Goal: Information Seeking & Learning: Learn about a topic

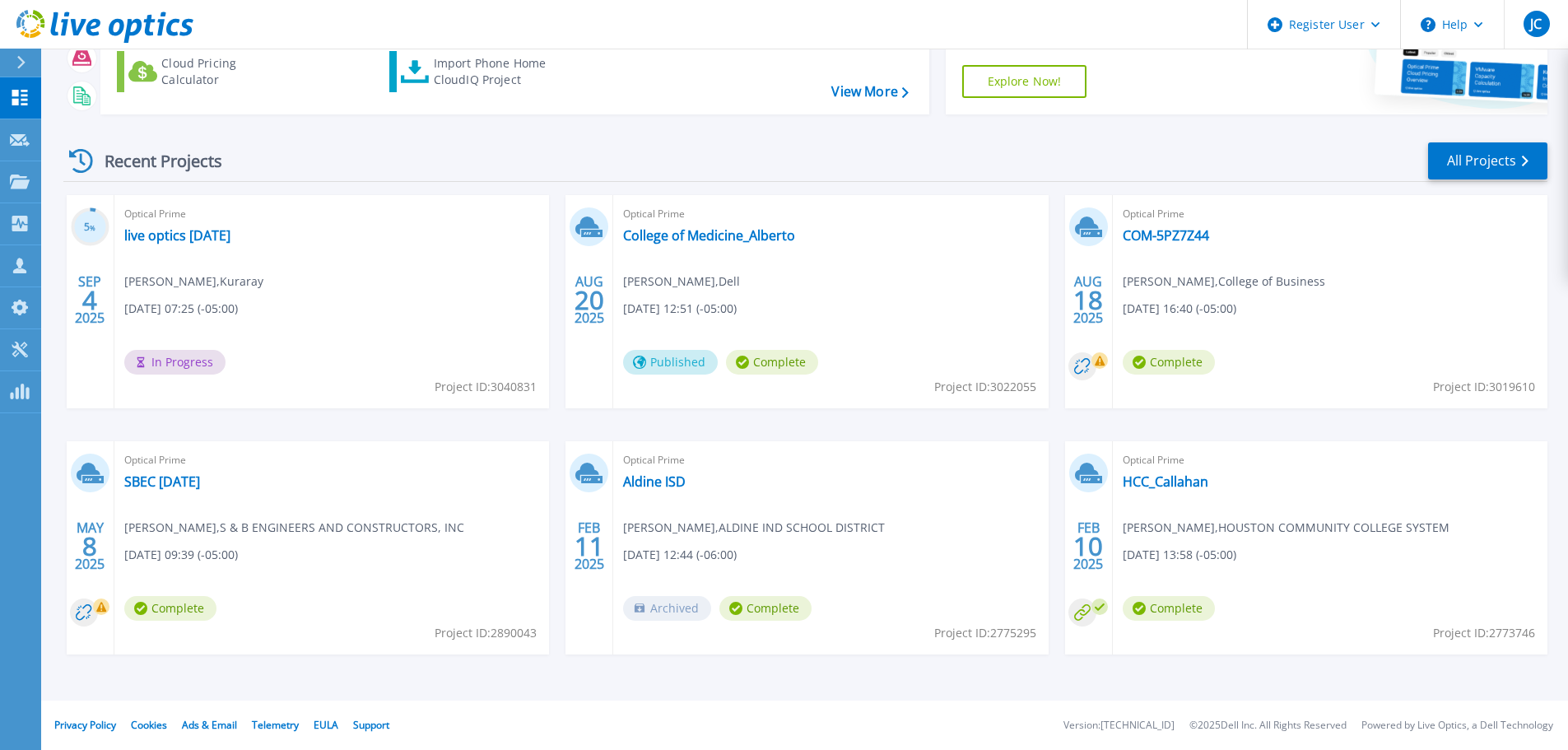
scroll to position [80, 0]
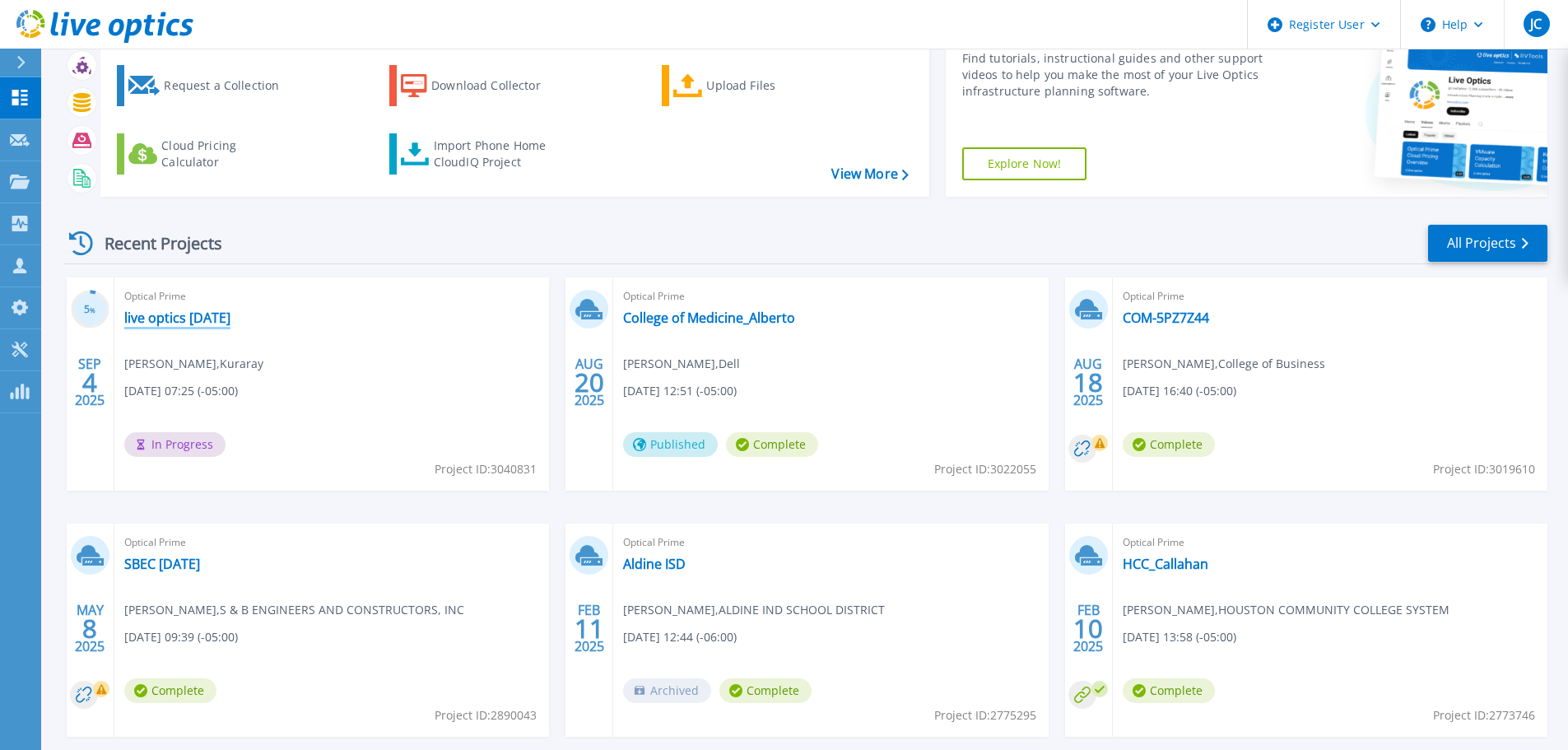
click at [173, 314] on link "live optics [DATE]" at bounding box center [177, 317] width 106 height 16
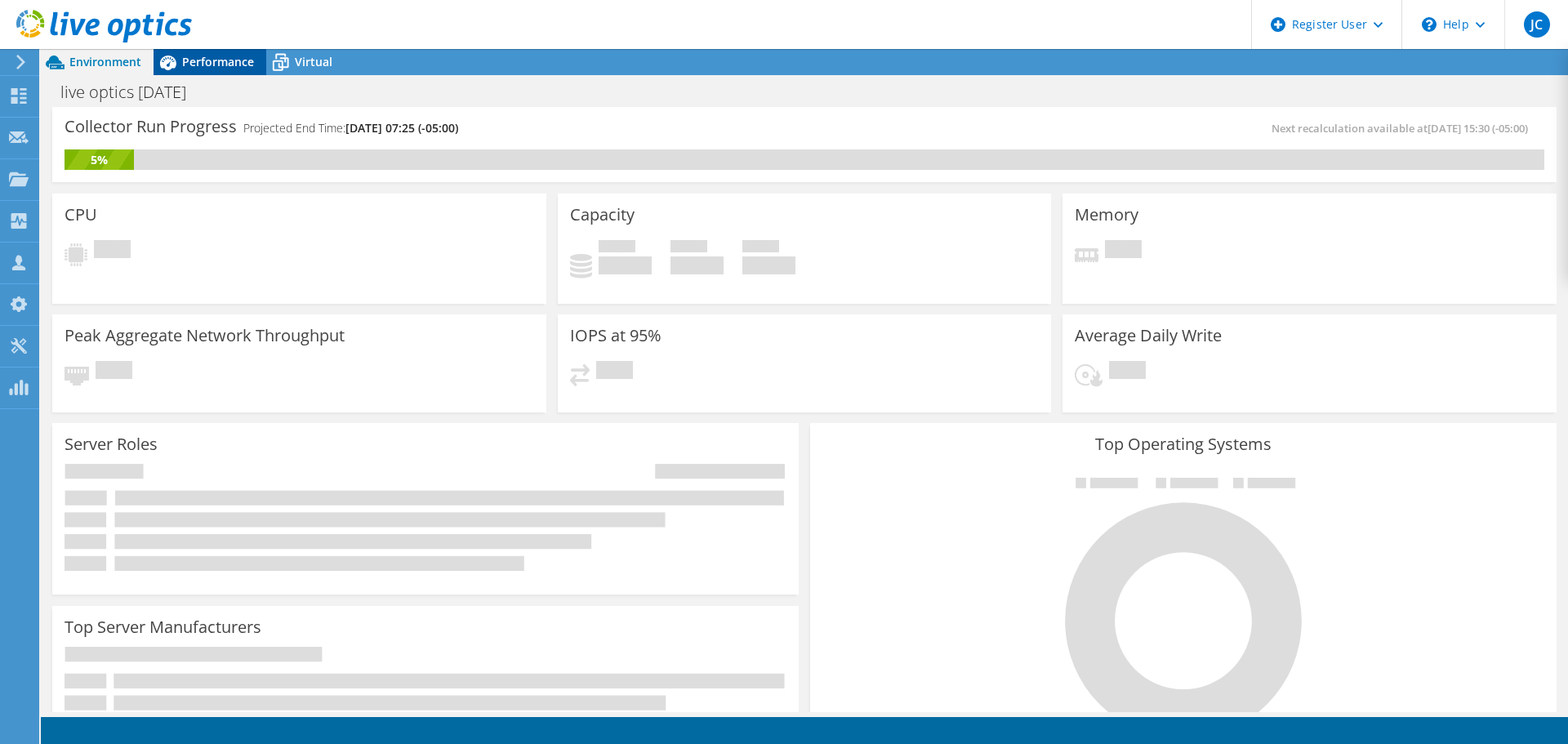
click at [218, 58] on span "Performance" at bounding box center [217, 62] width 72 height 16
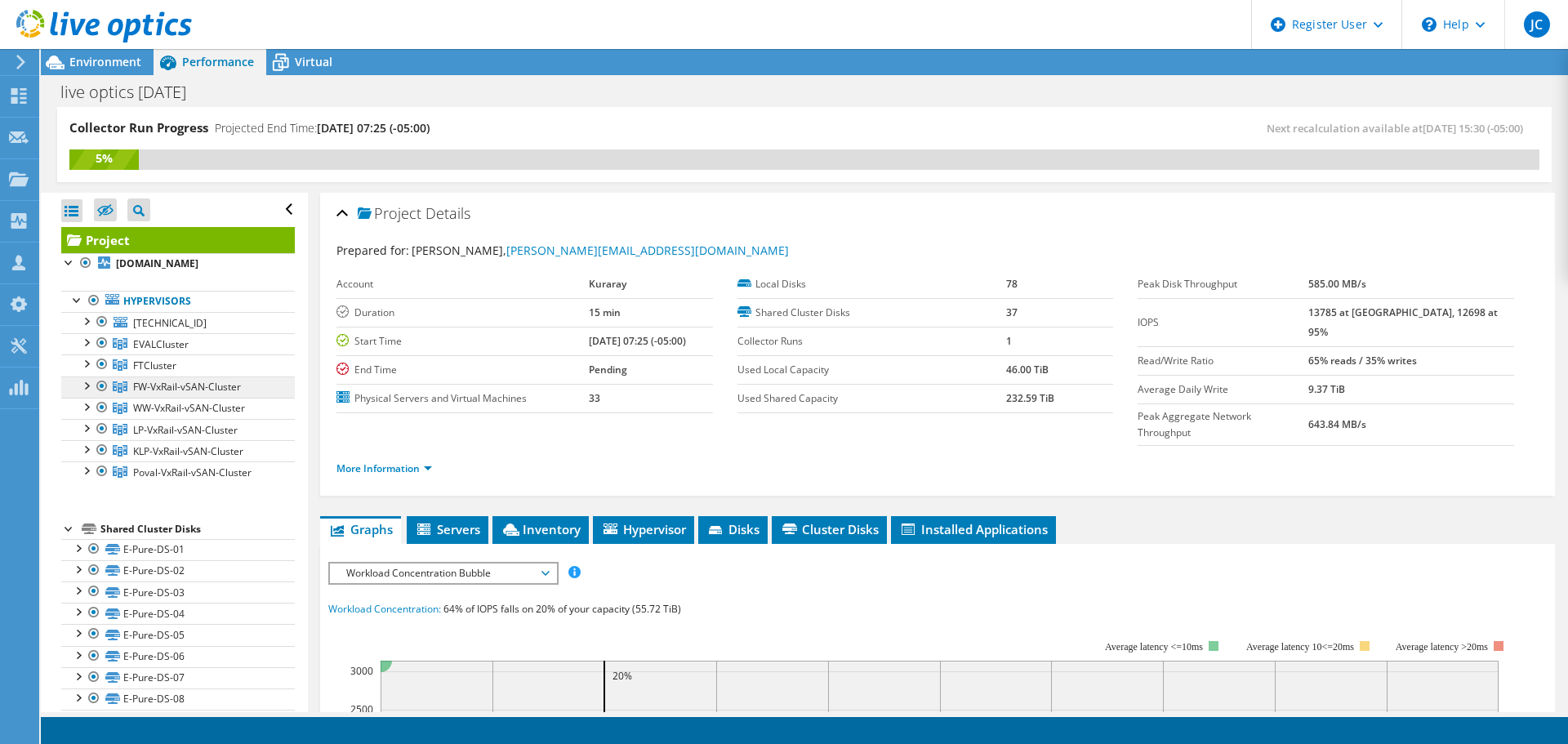
click at [168, 385] on span "FW-VxRail-vSAN-Cluster" at bounding box center [186, 386] width 108 height 14
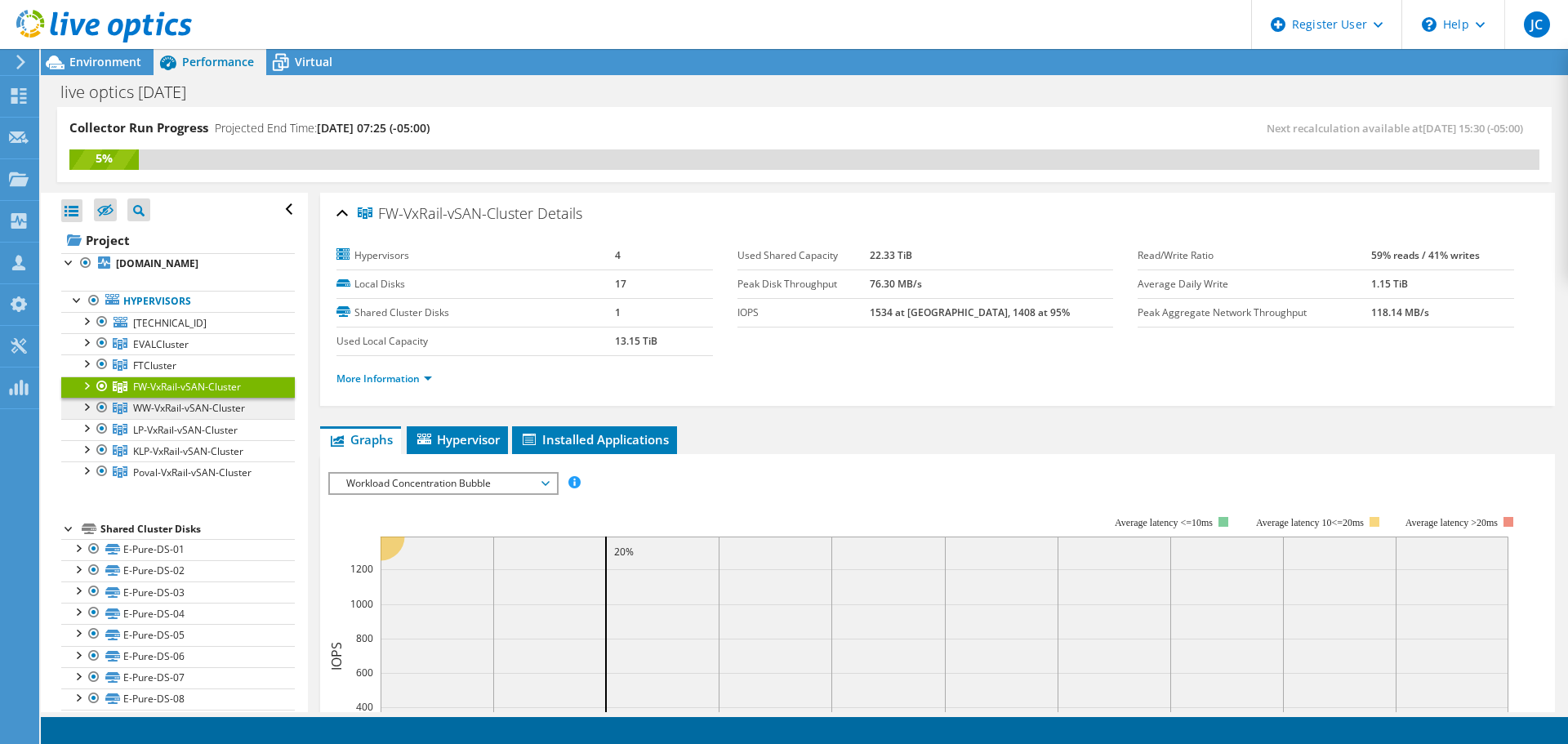
click at [173, 408] on span "WW-VxRail-vSAN-Cluster" at bounding box center [188, 408] width 111 height 14
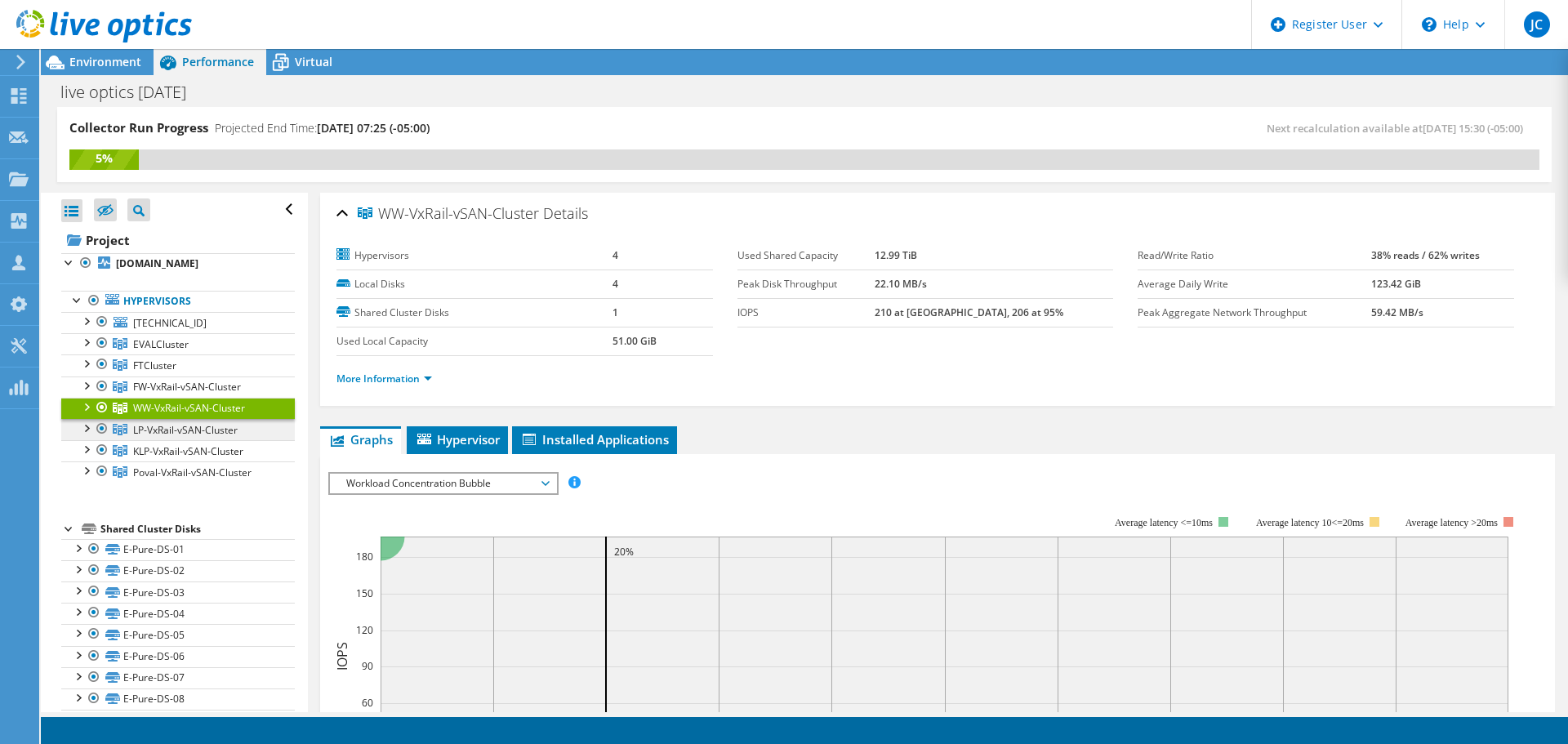
click at [177, 429] on span "LP-VxRail-vSAN-Cluster" at bounding box center [185, 430] width 105 height 14
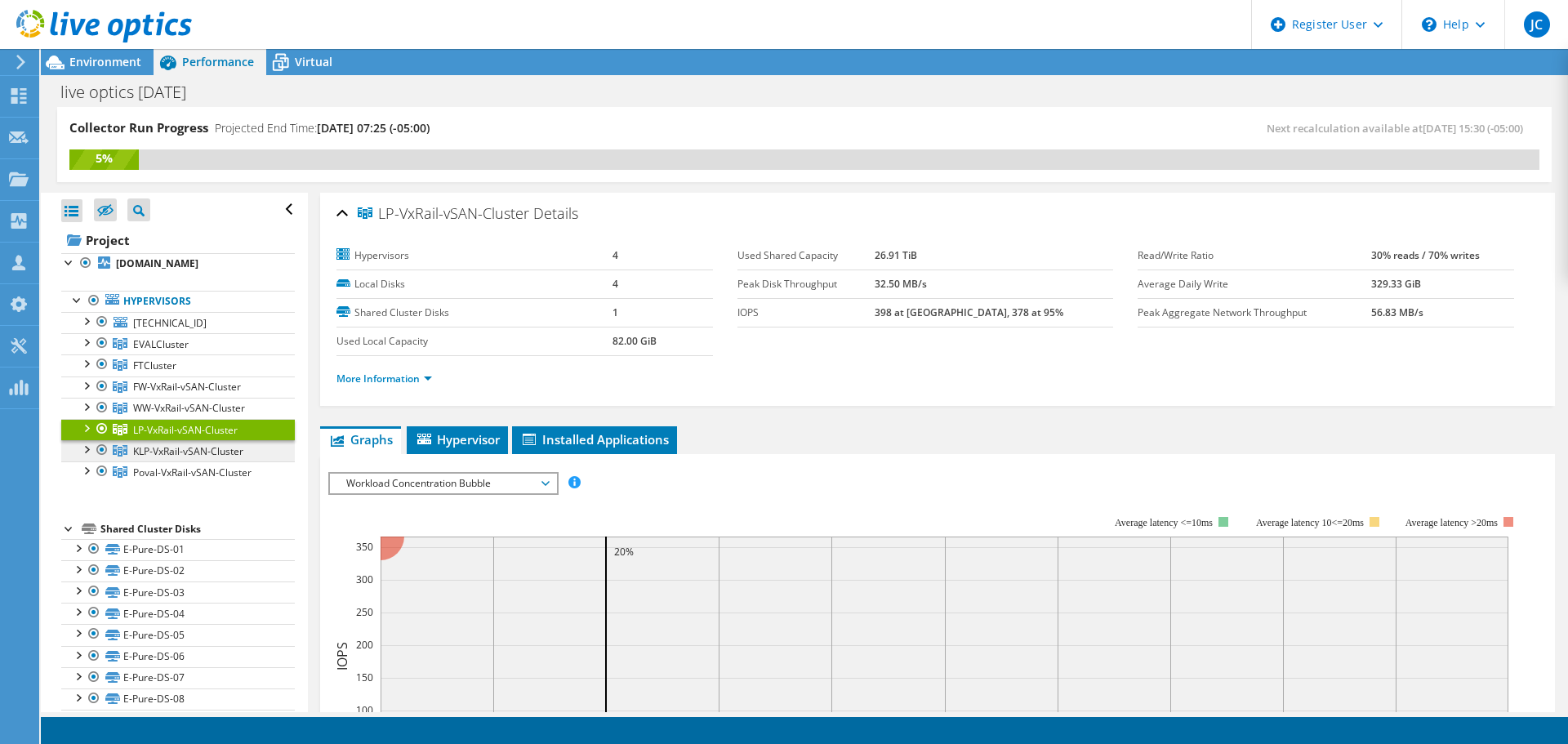
click at [182, 449] on span "KLP-VxRail-vSAN-Cluster" at bounding box center [188, 451] width 111 height 14
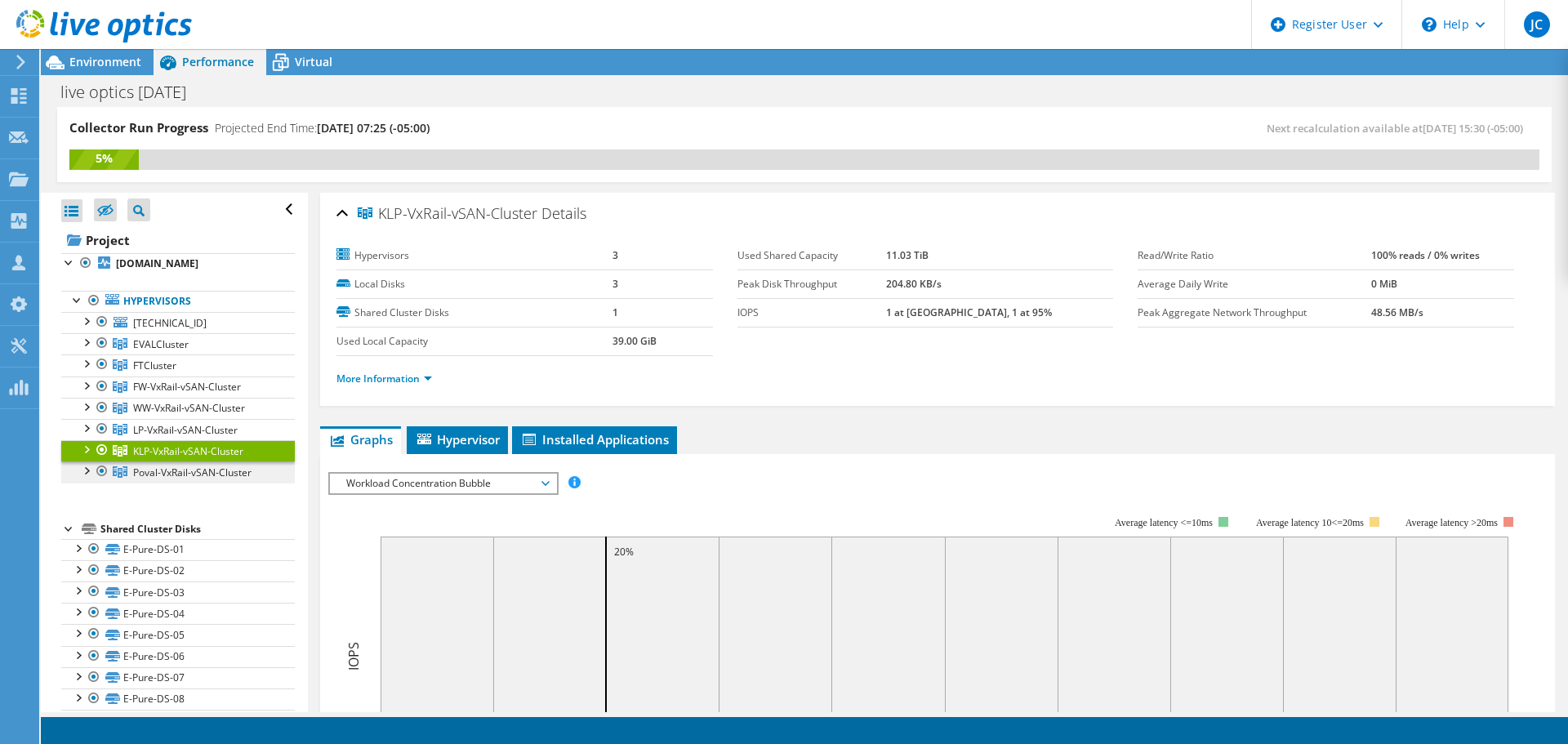
click at [185, 468] on span "Poval-VxRail-vSAN-Cluster" at bounding box center [192, 472] width 118 height 14
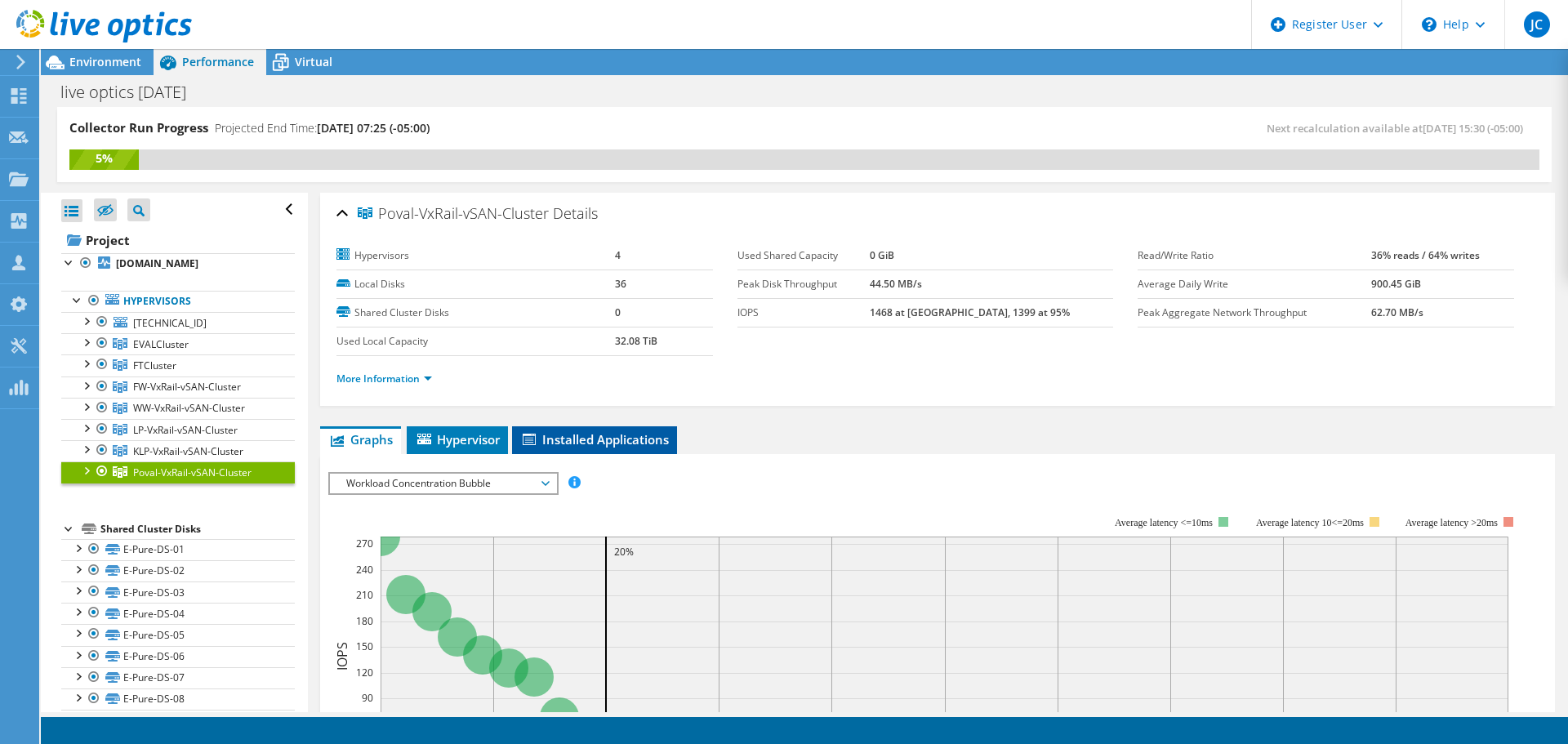
click at [592, 442] on span "Installed Applications" at bounding box center [594, 439] width 149 height 16
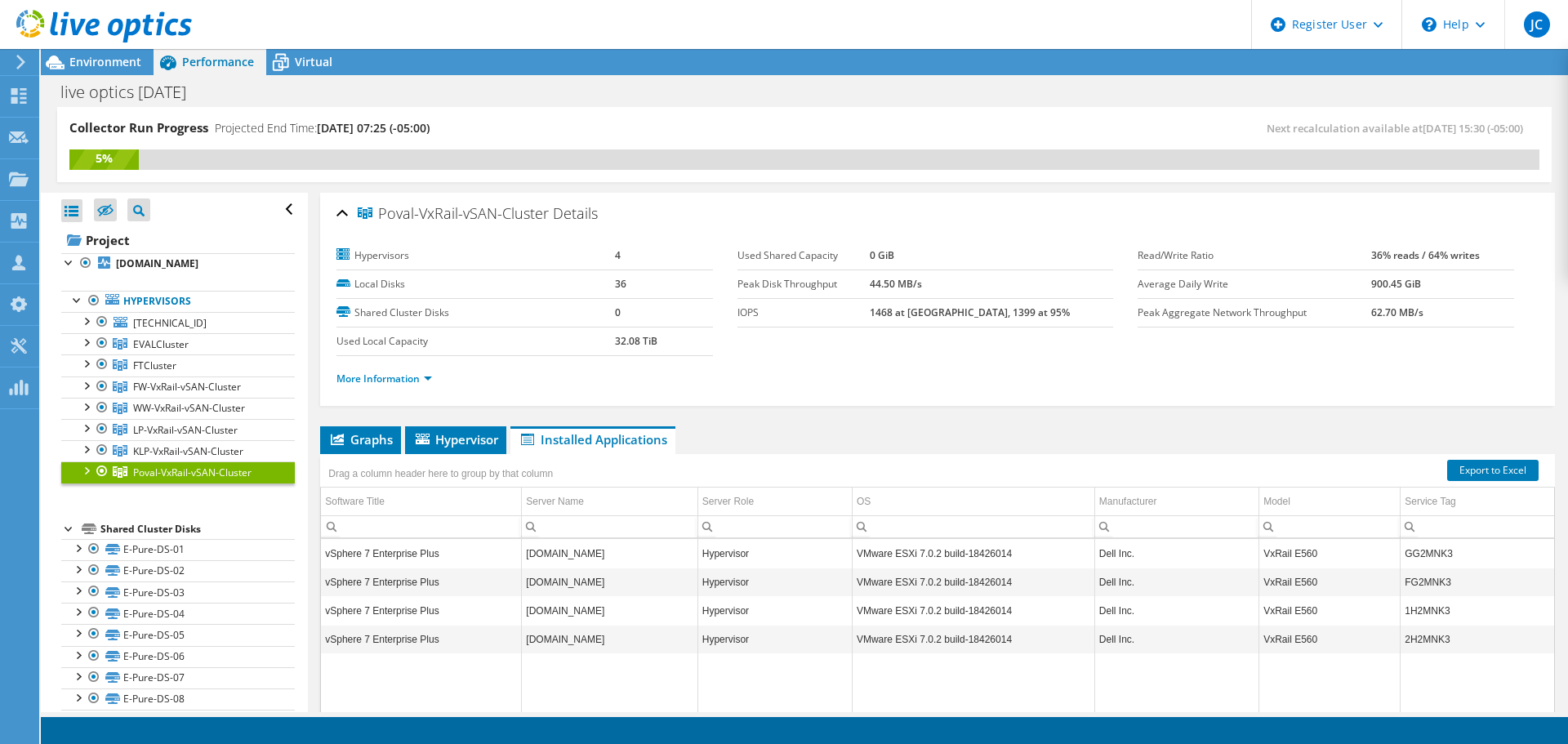
scroll to position [82, 0]
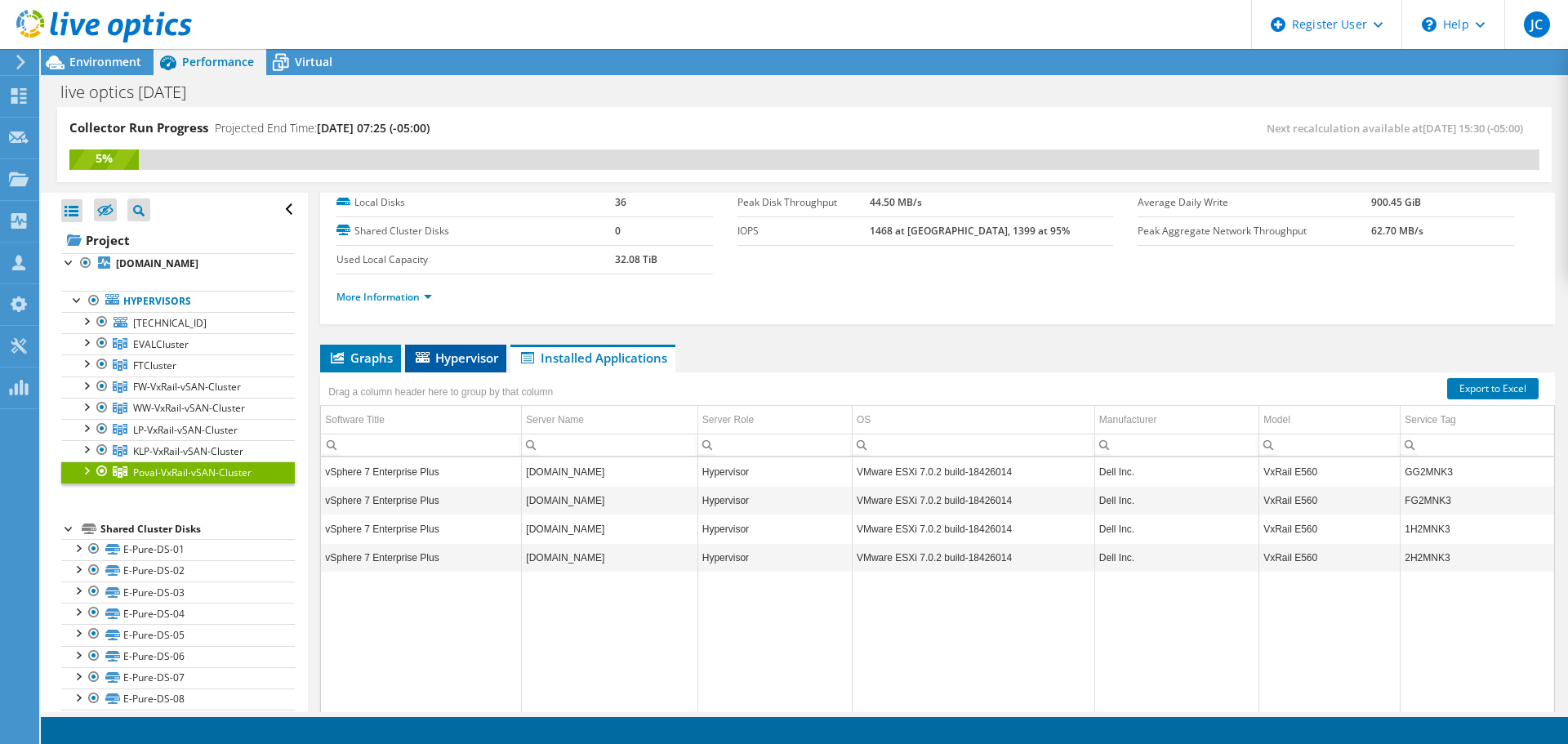
click at [463, 366] on li "Hypervisor" at bounding box center [455, 359] width 101 height 28
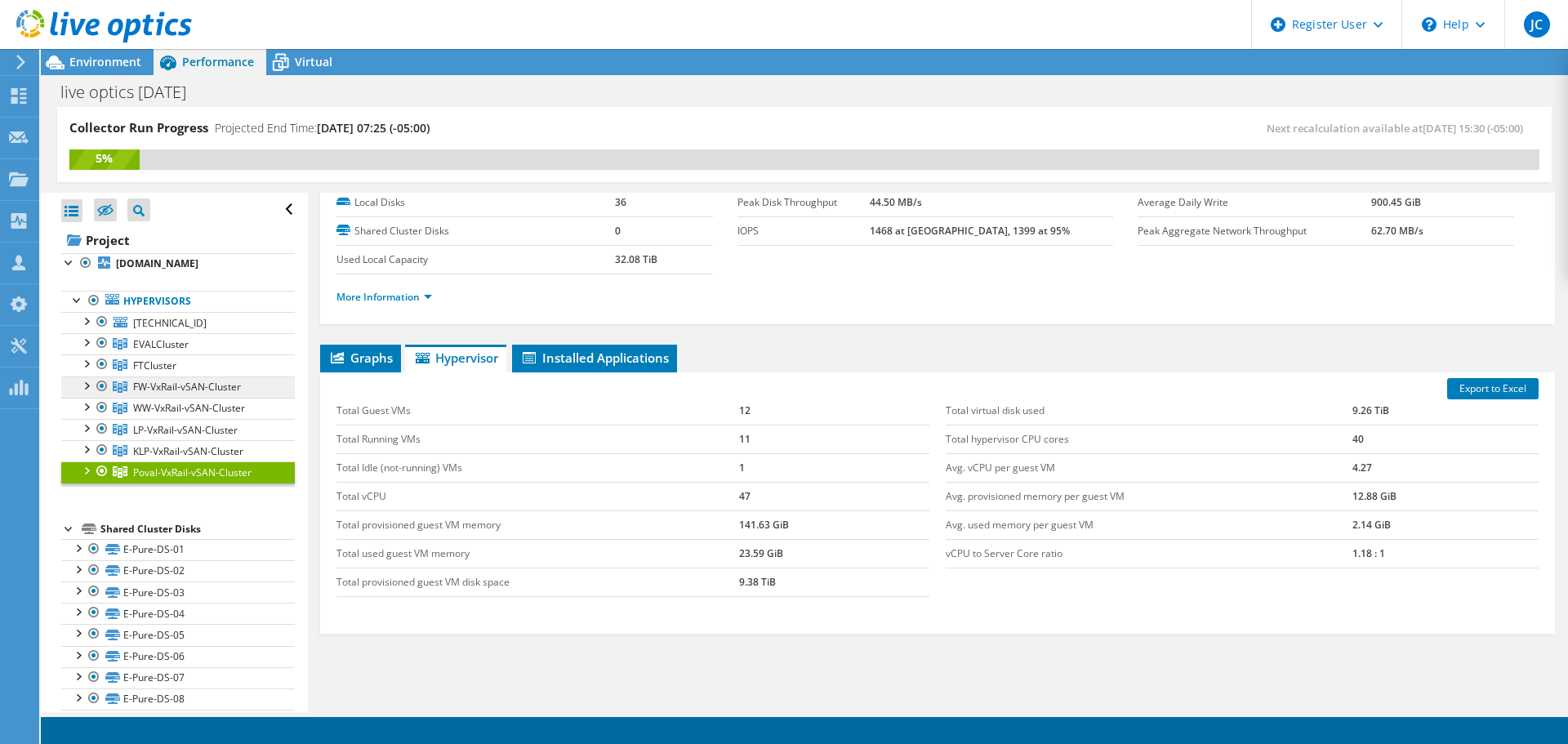
click at [188, 394] on span "FW-VxRail-vSAN-Cluster" at bounding box center [186, 386] width 108 height 14
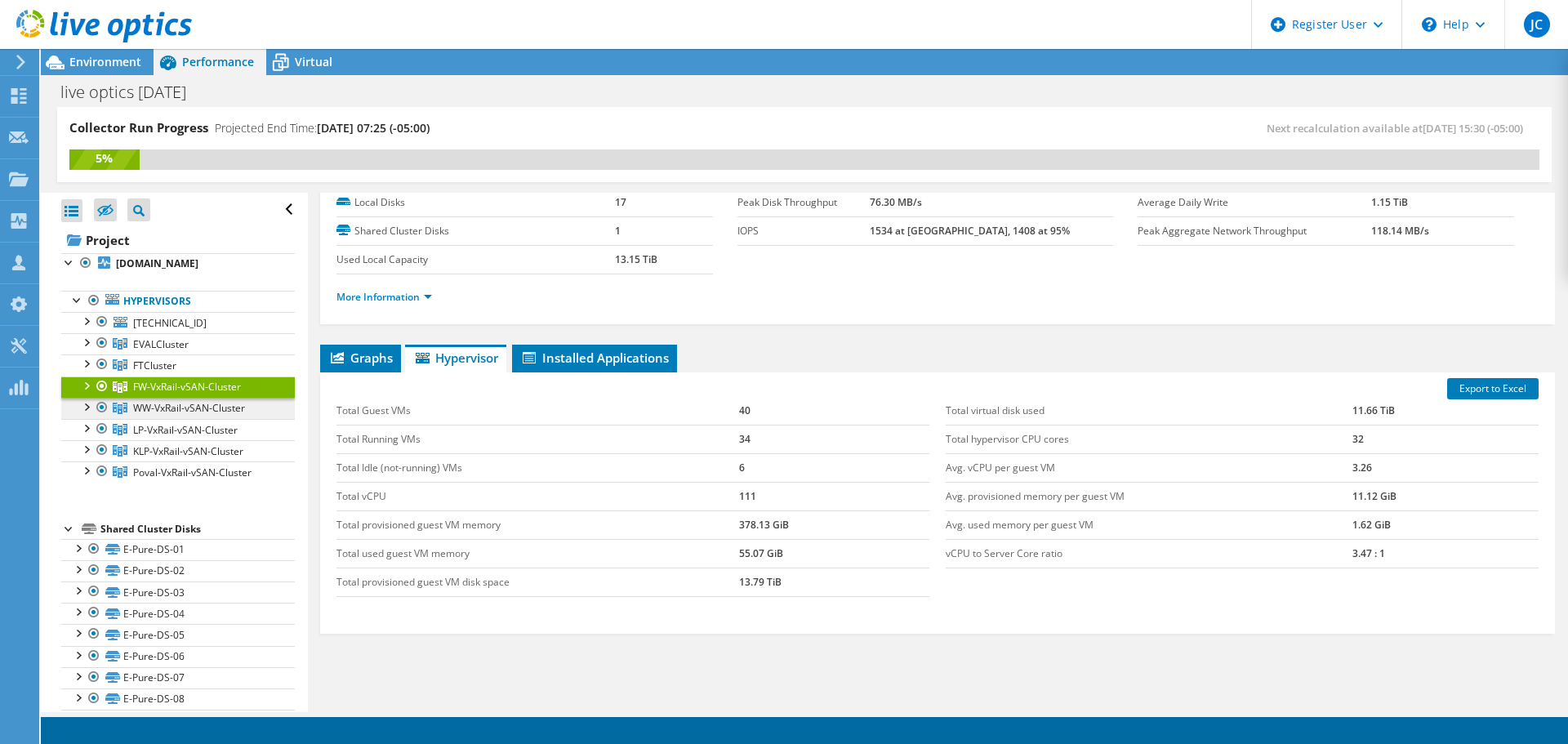
click at [183, 404] on span "WW-VxRail-vSAN-Cluster" at bounding box center [188, 408] width 111 height 14
click at [184, 436] on span "LP-VxRail-vSAN-Cluster" at bounding box center [185, 430] width 105 height 14
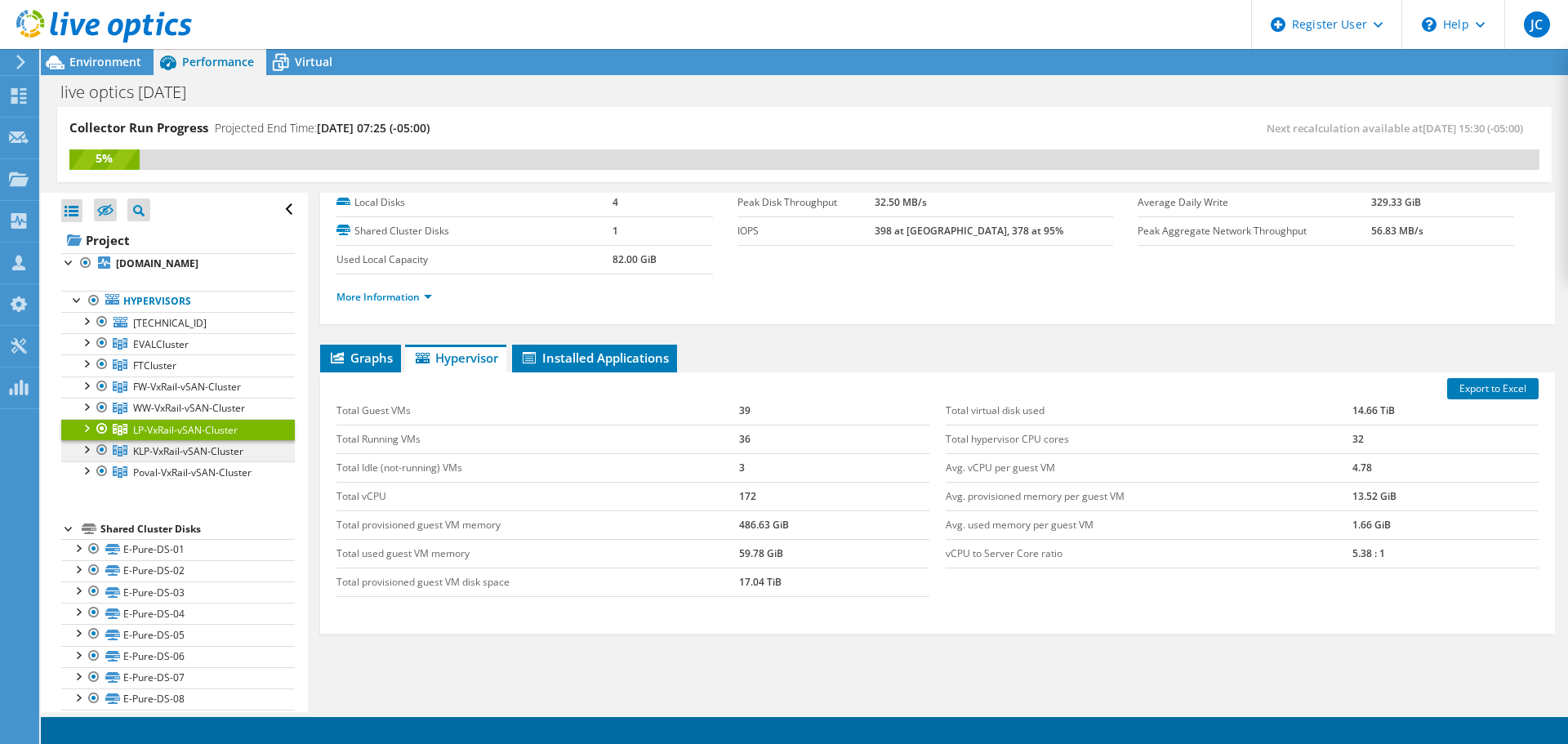
click at [180, 454] on span "KLP-VxRail-vSAN-Cluster" at bounding box center [188, 451] width 111 height 14
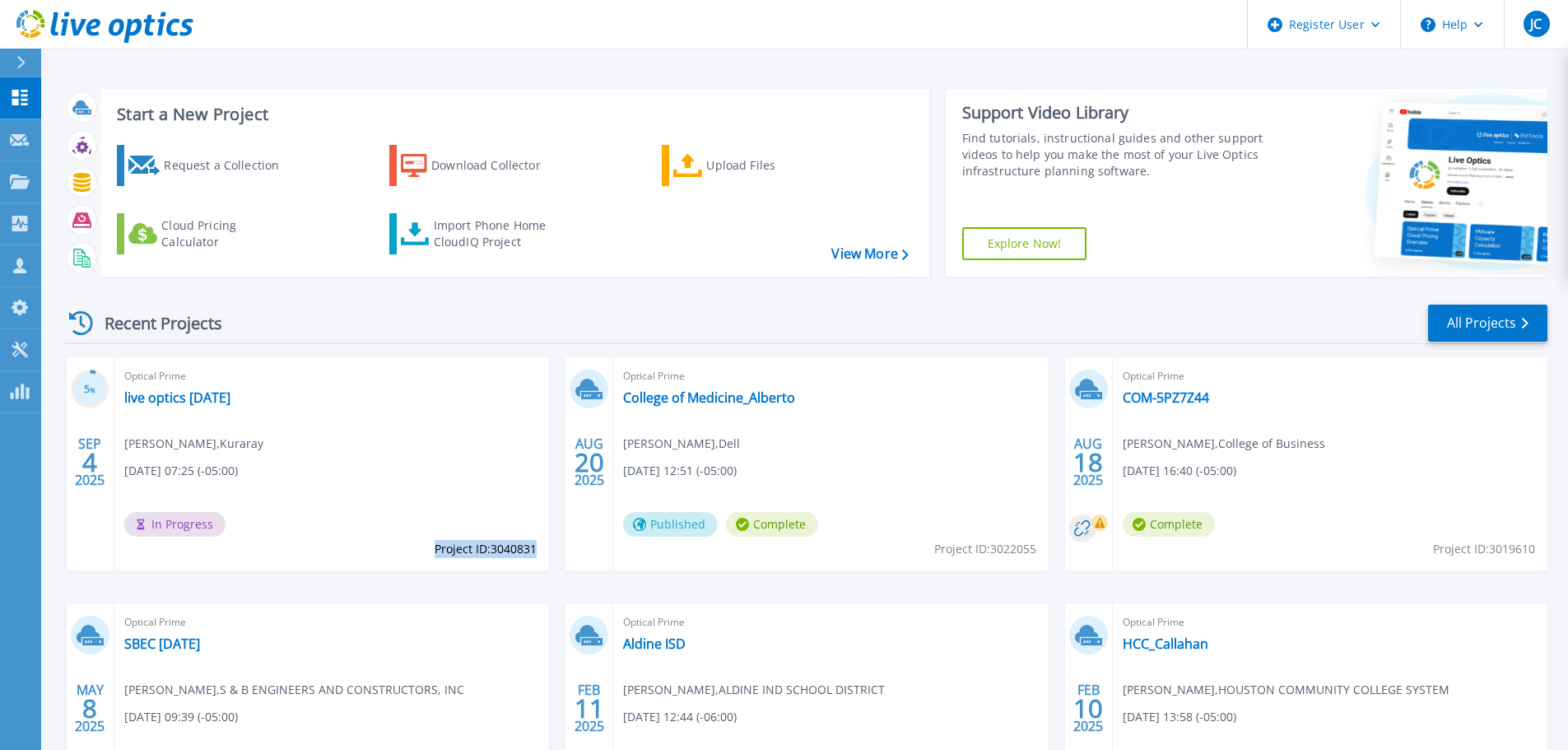
drag, startPoint x: 535, startPoint y: 554, endPoint x: 432, endPoint y: 551, distance: 103.0
click at [434, 551] on span "Project ID: 3040831" at bounding box center [485, 549] width 102 height 18
copy span "Project ID: 3040831"
